Goal: Information Seeking & Learning: Learn about a topic

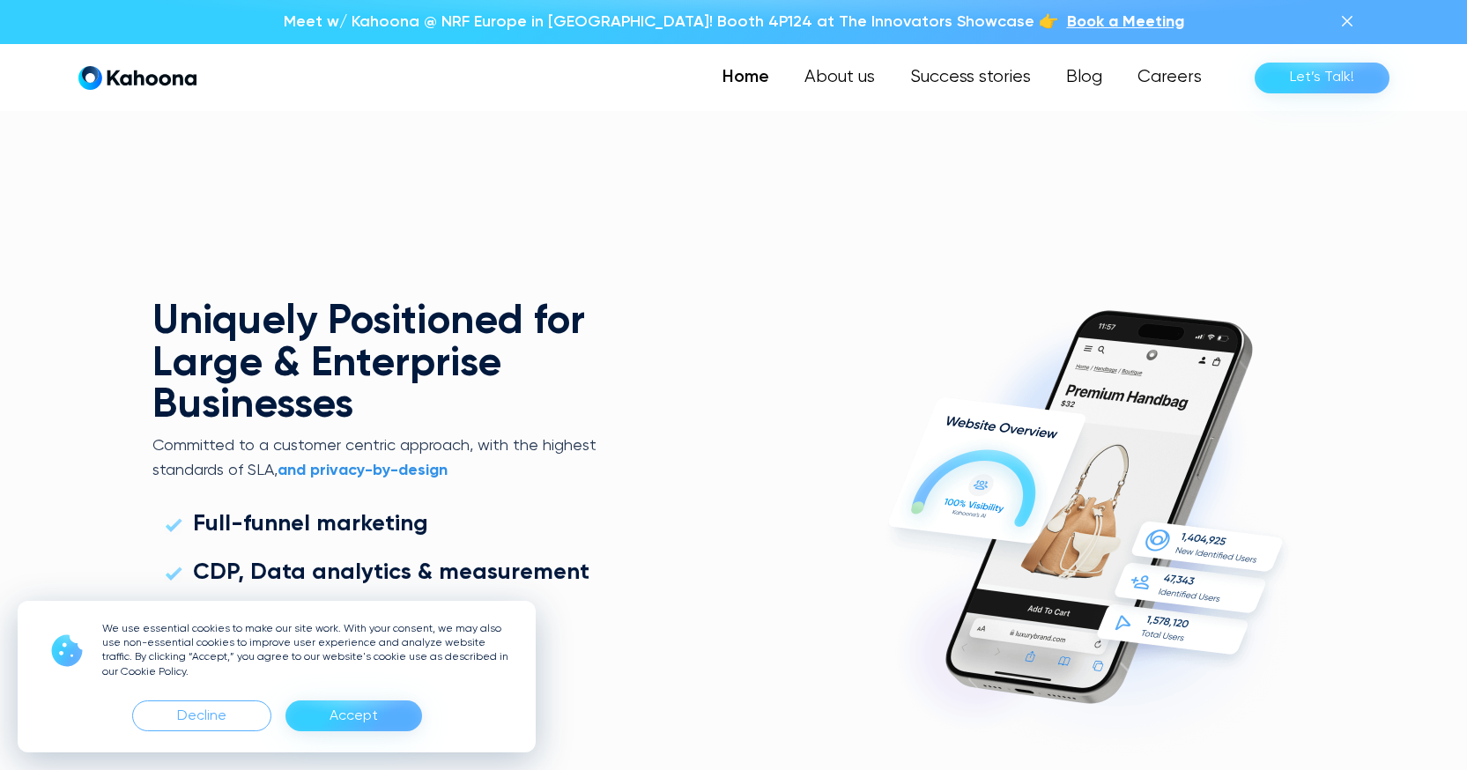
scroll to position [4646, 0]
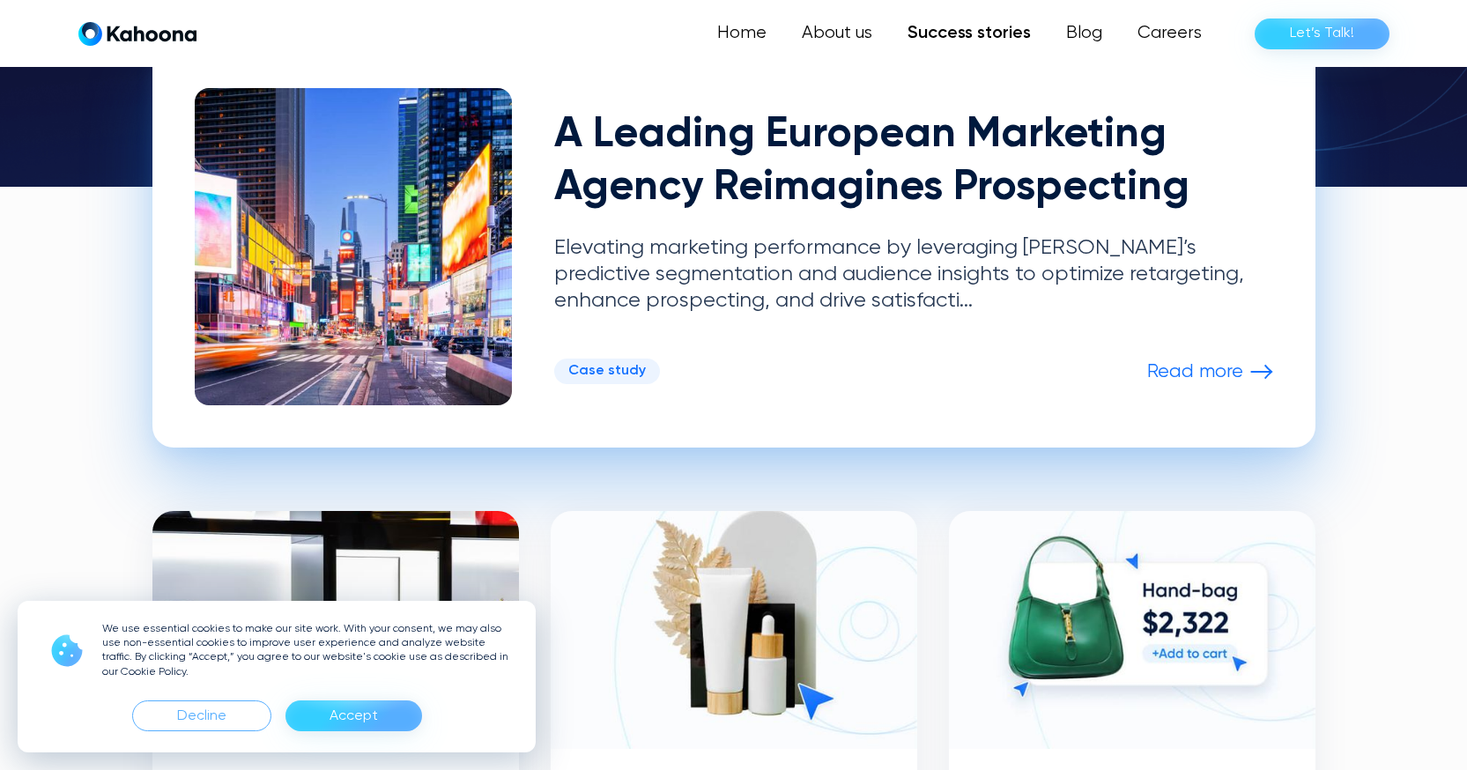
scroll to position [458, 0]
click at [1218, 369] on p "Read more" at bounding box center [1195, 371] width 96 height 23
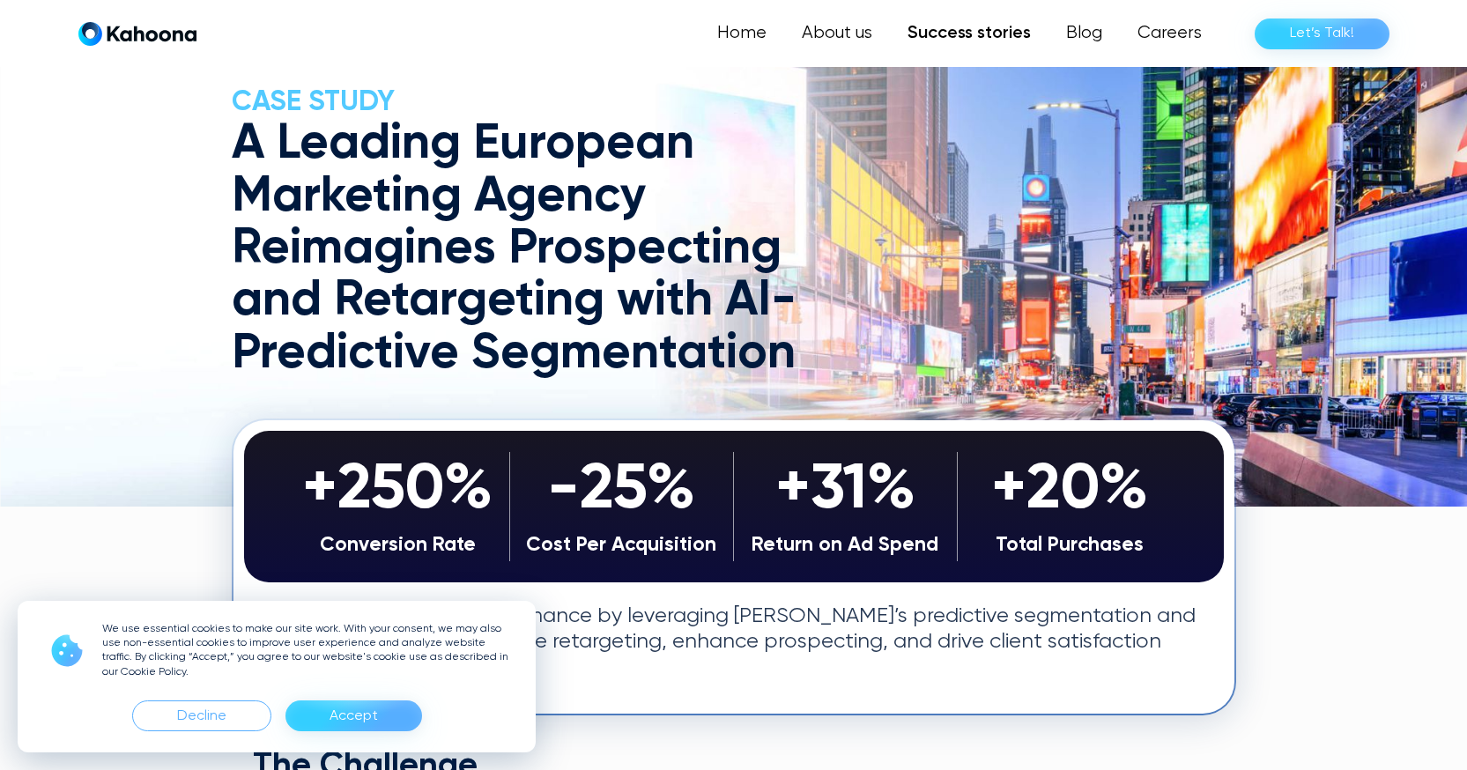
scroll to position [61, 0]
click at [352, 726] on div "Accept" at bounding box center [354, 716] width 48 height 28
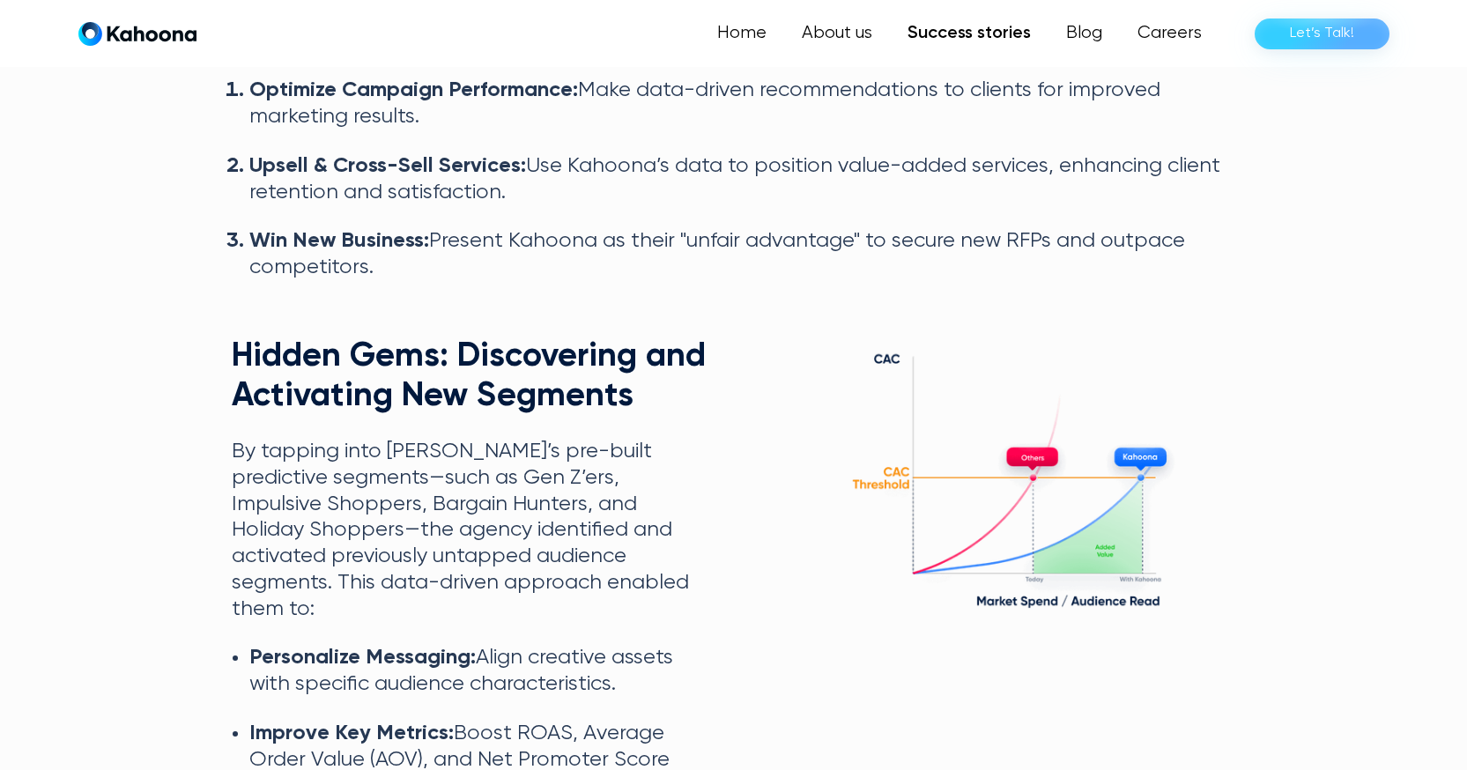
scroll to position [2815, 0]
click at [1101, 36] on link "Blog" at bounding box center [1084, 33] width 71 height 35
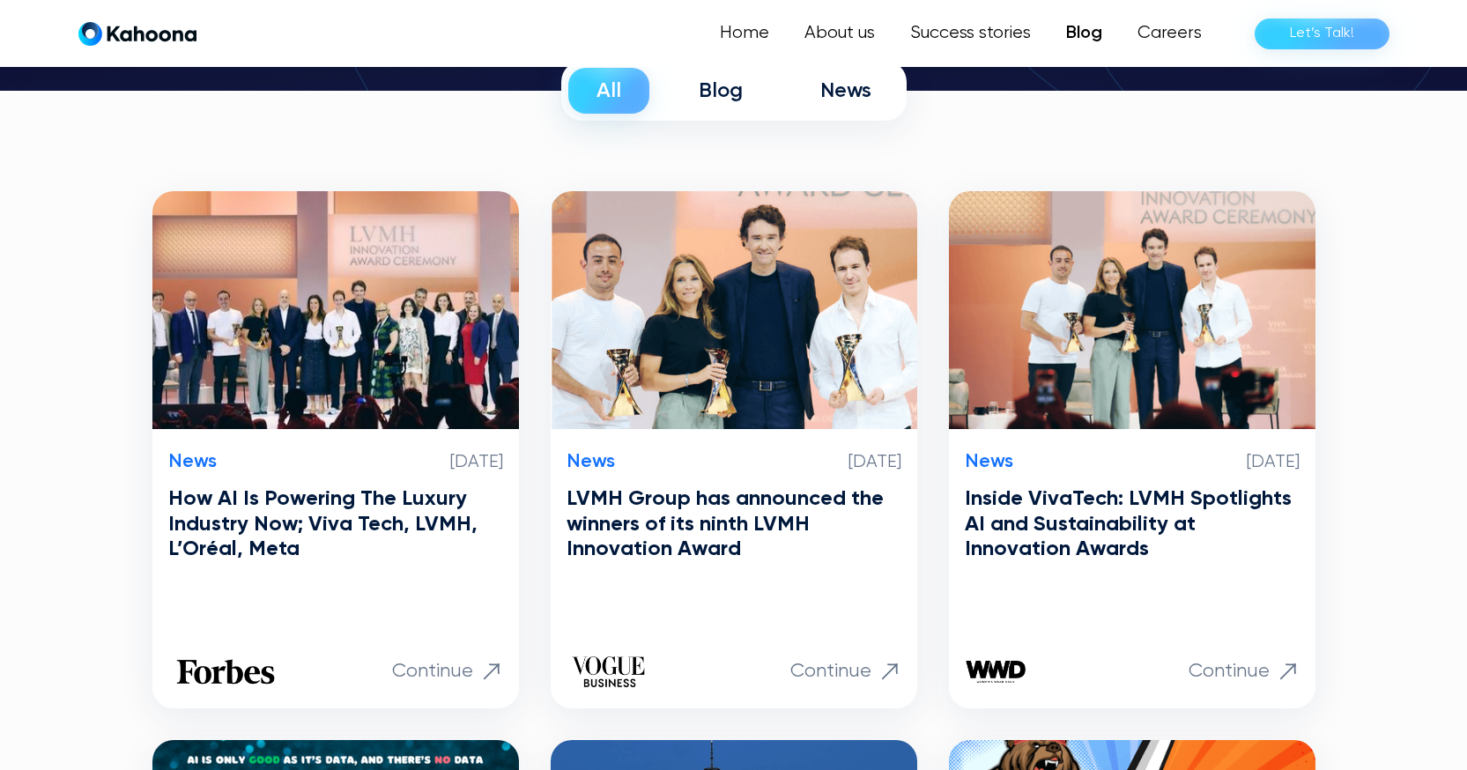
scroll to position [312, 0]
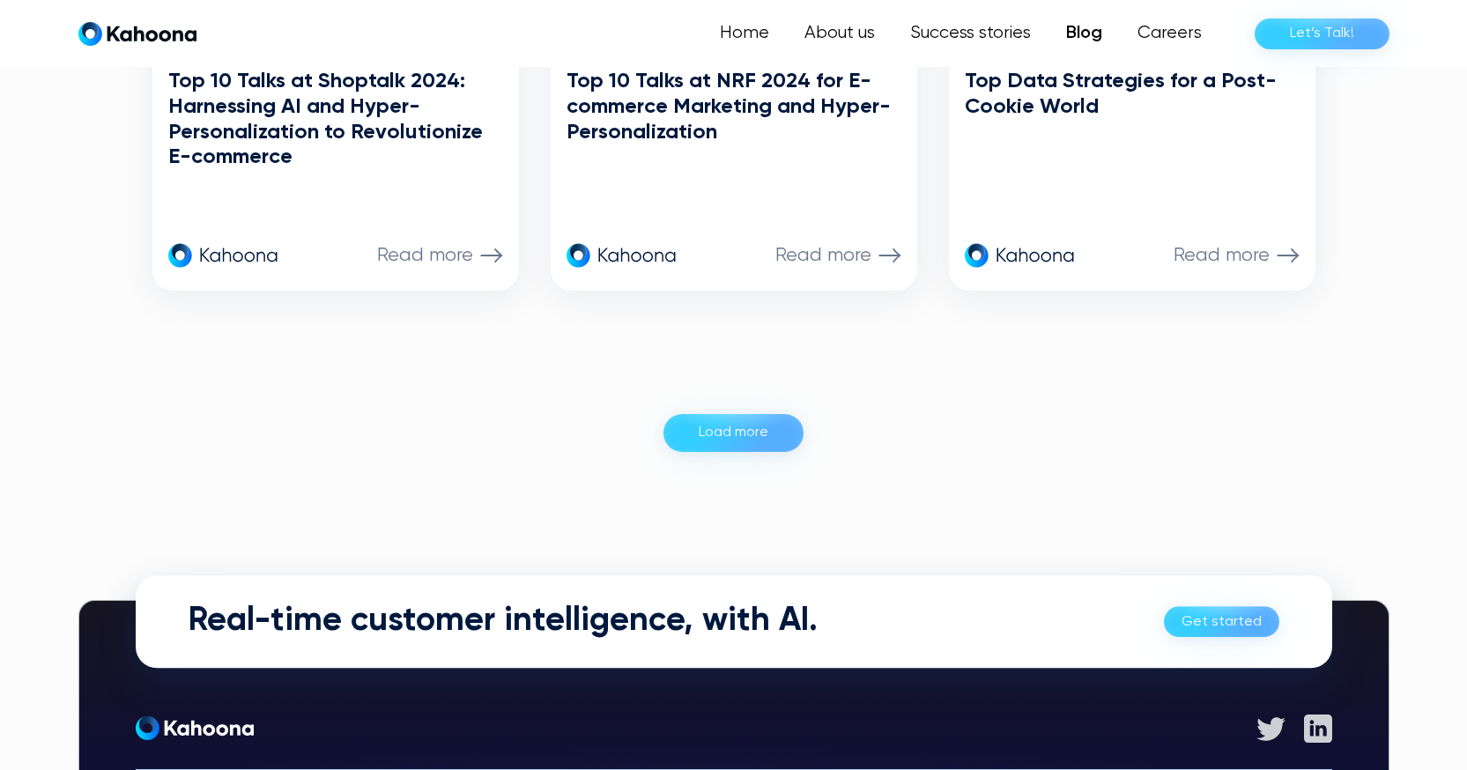
click at [738, 422] on div "Load more" at bounding box center [734, 433] width 70 height 28
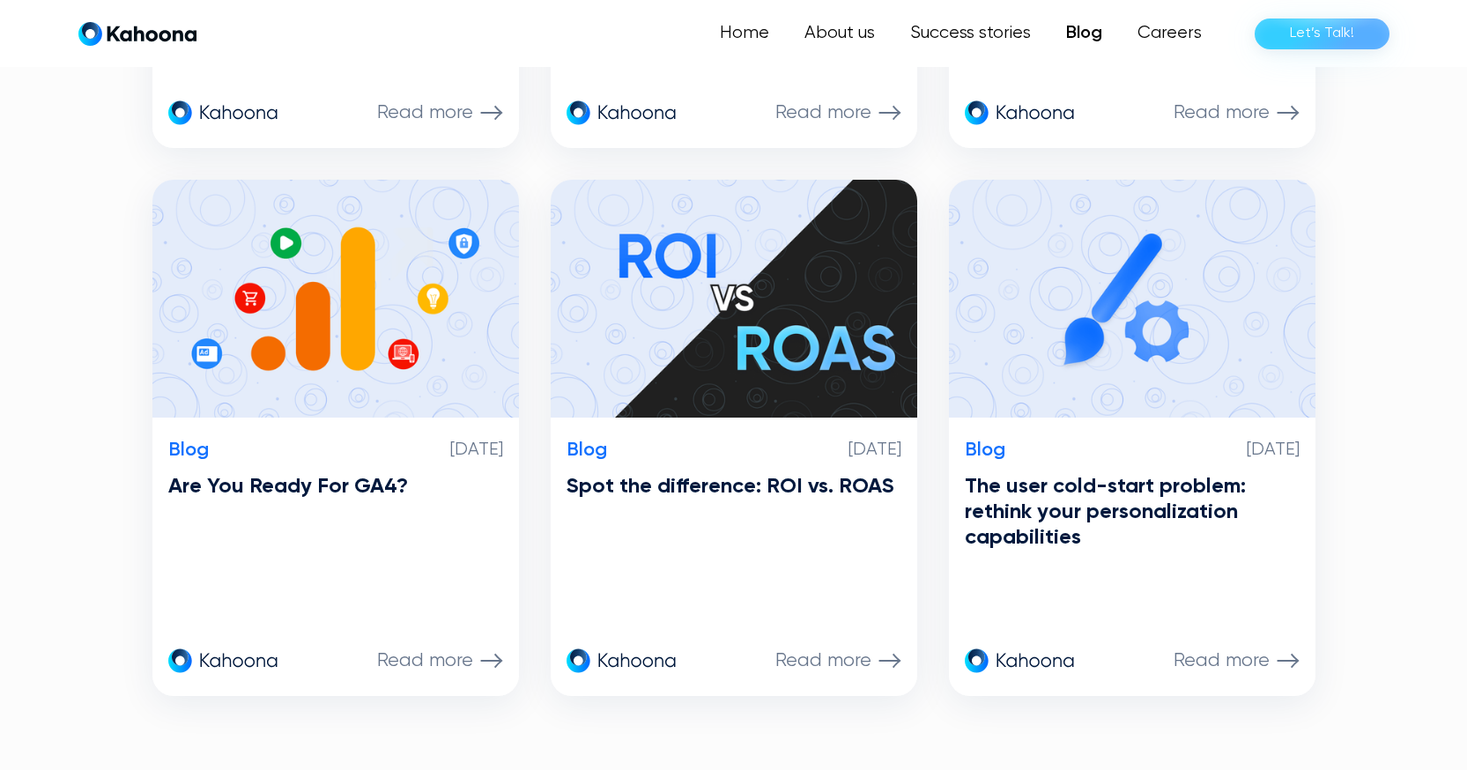
scroll to position [3065, 0]
